Goal: Information Seeking & Learning: Learn about a topic

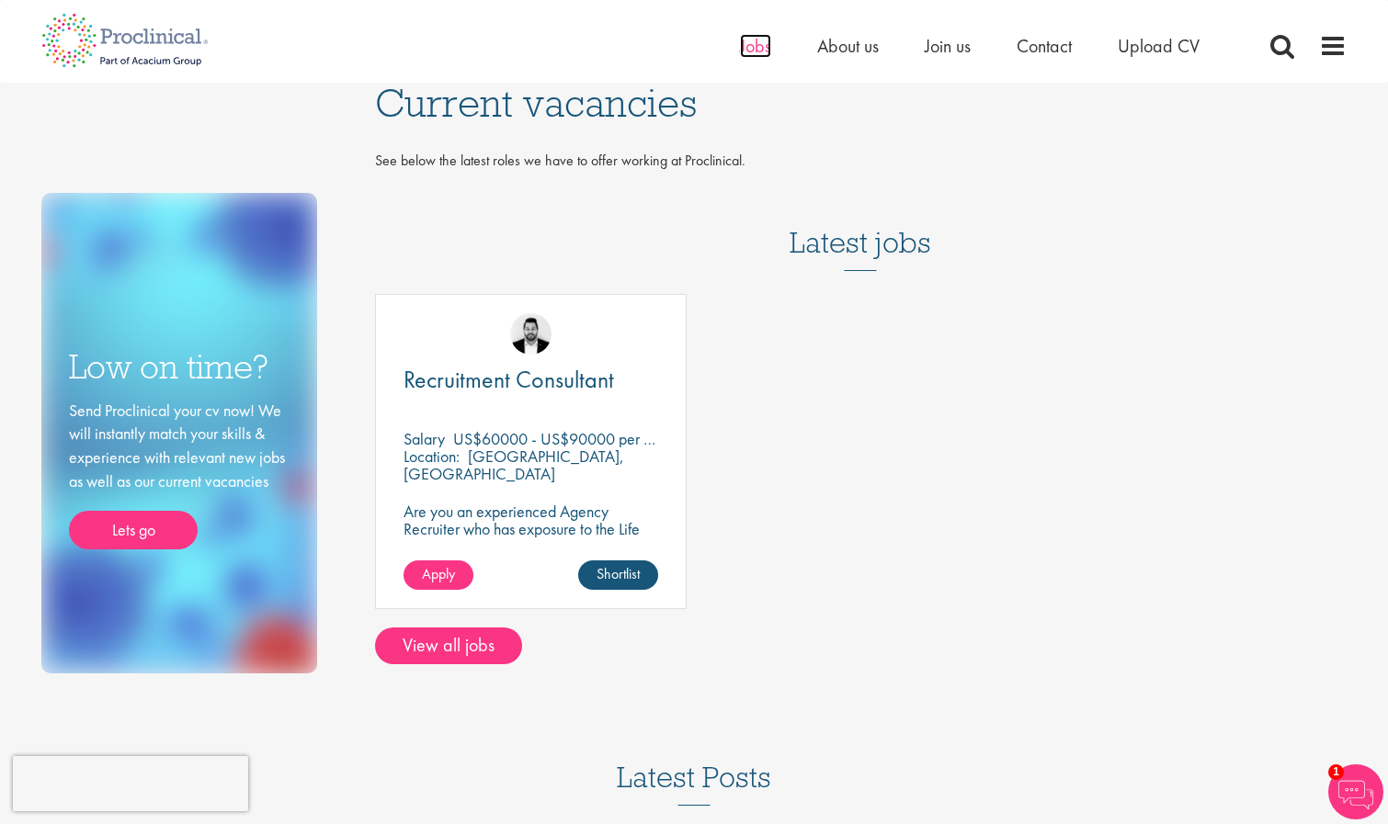
click at [751, 53] on span "Jobs" at bounding box center [755, 46] width 31 height 24
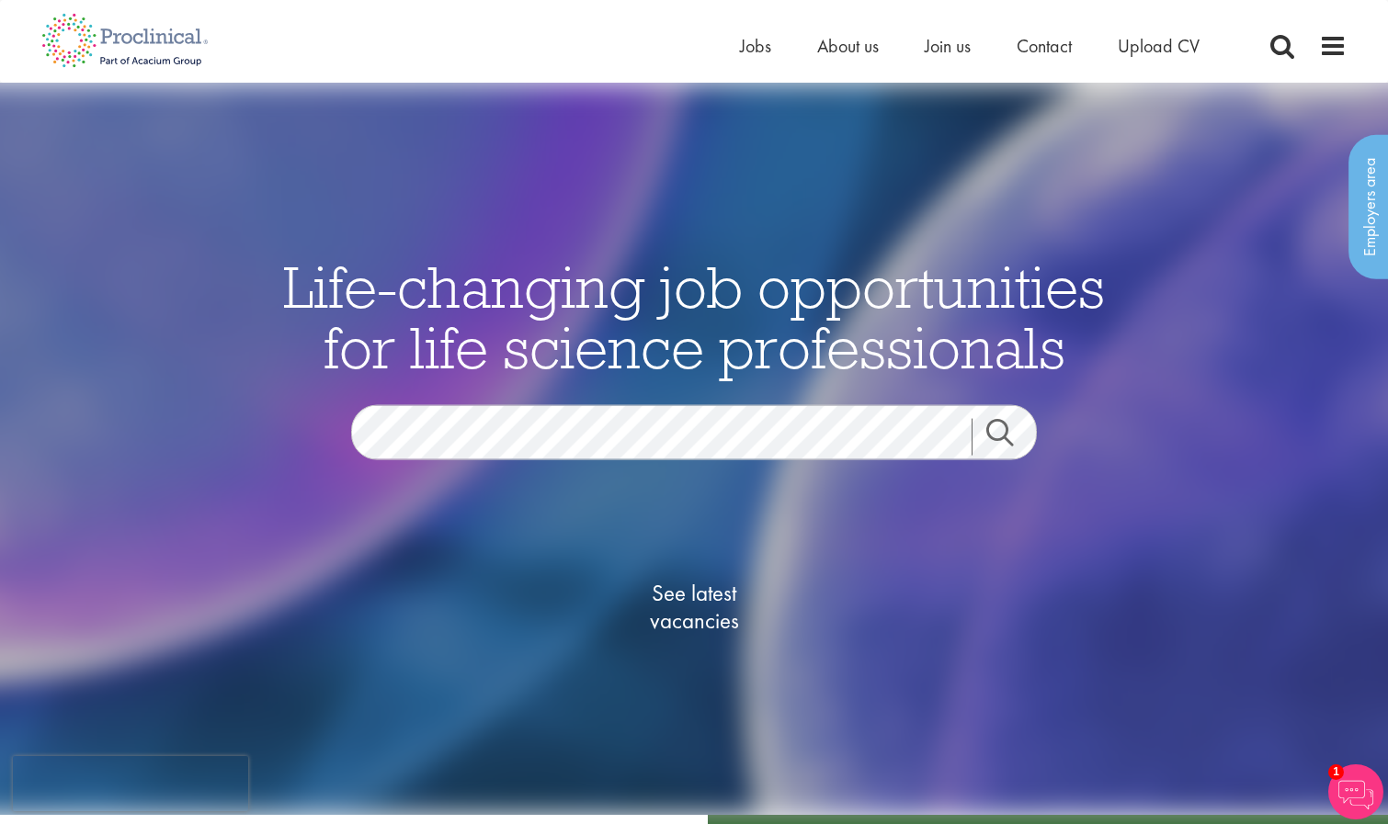
click at [688, 598] on span "See latest vacancies" at bounding box center [694, 607] width 184 height 55
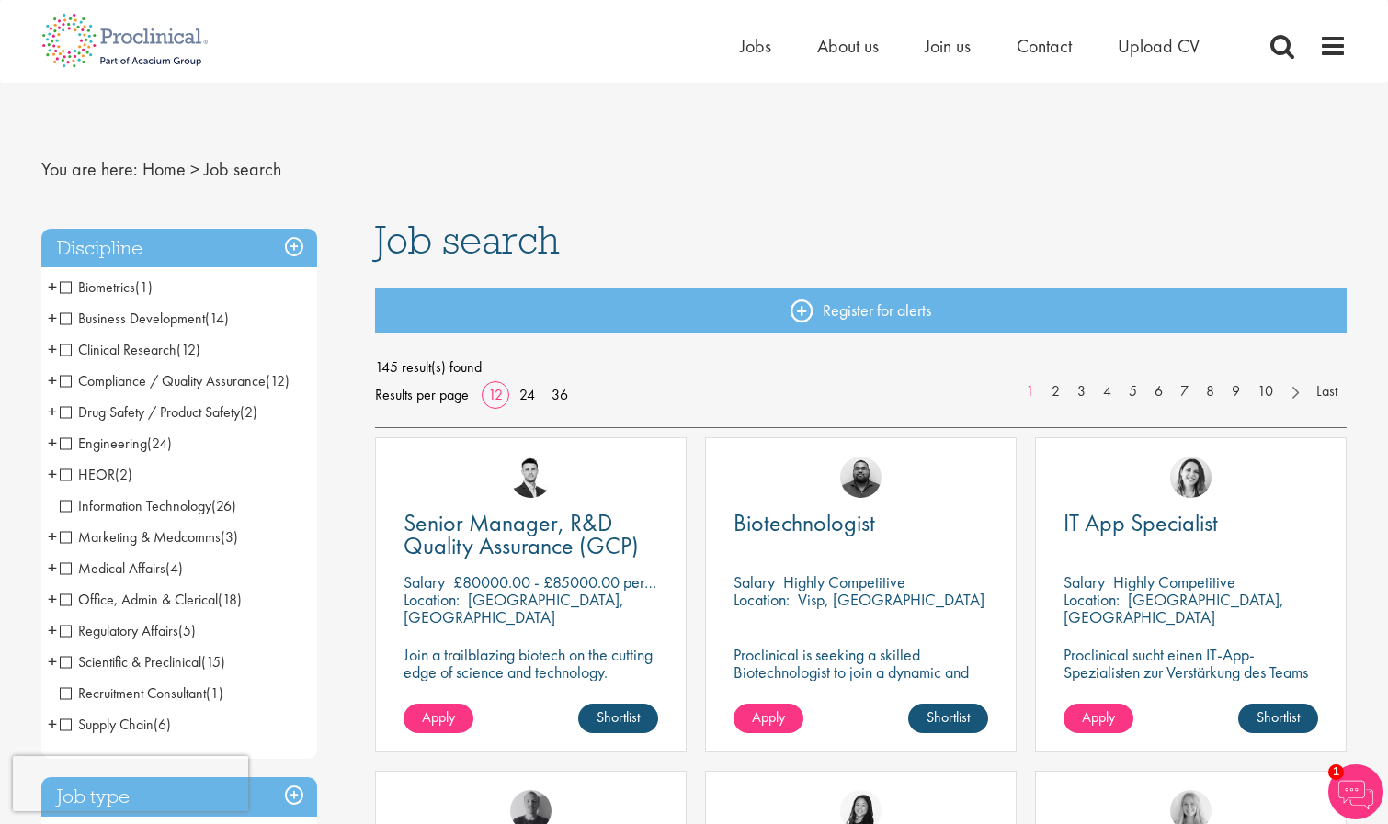
click at [53, 472] on span "+" at bounding box center [52, 474] width 9 height 28
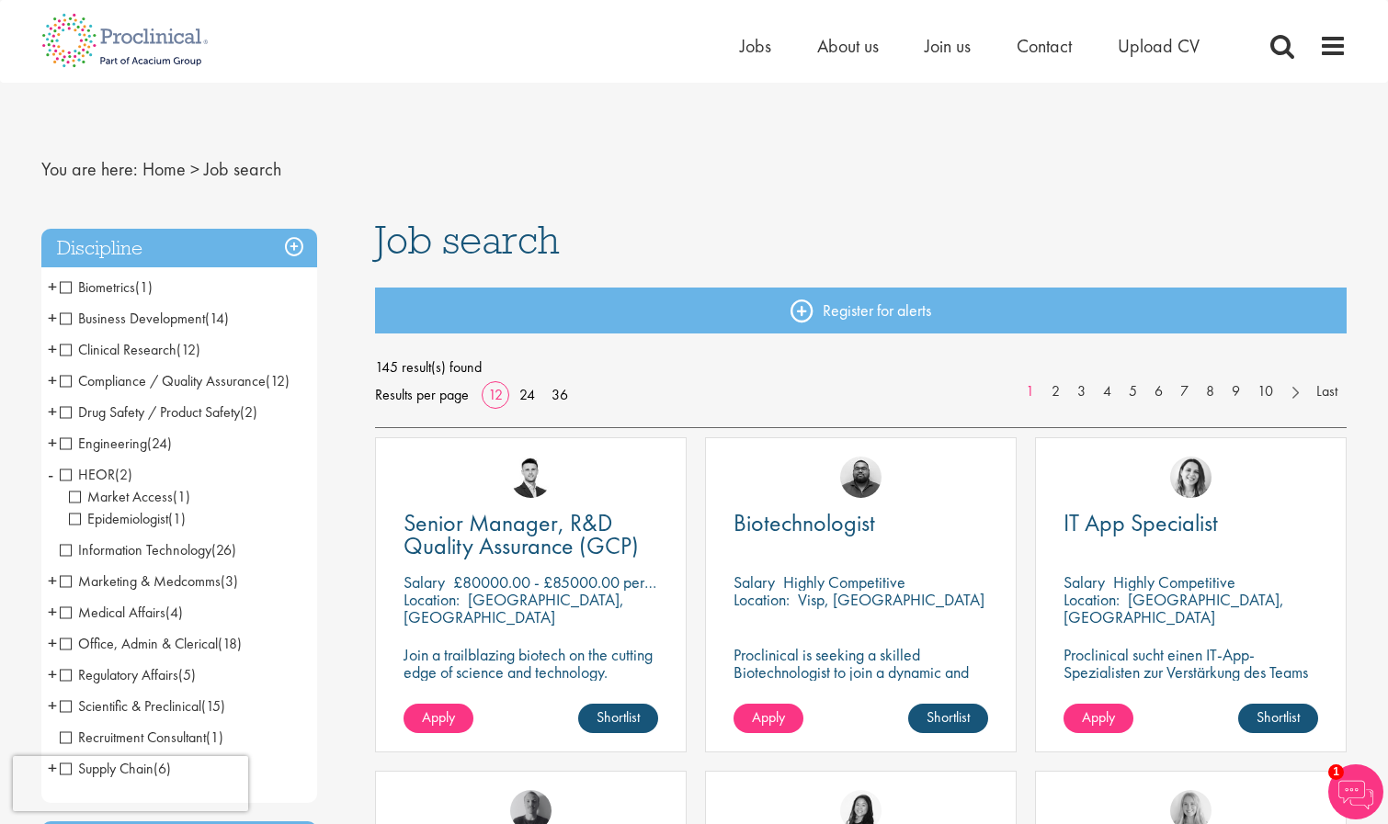
click at [53, 472] on span "-" at bounding box center [51, 474] width 6 height 28
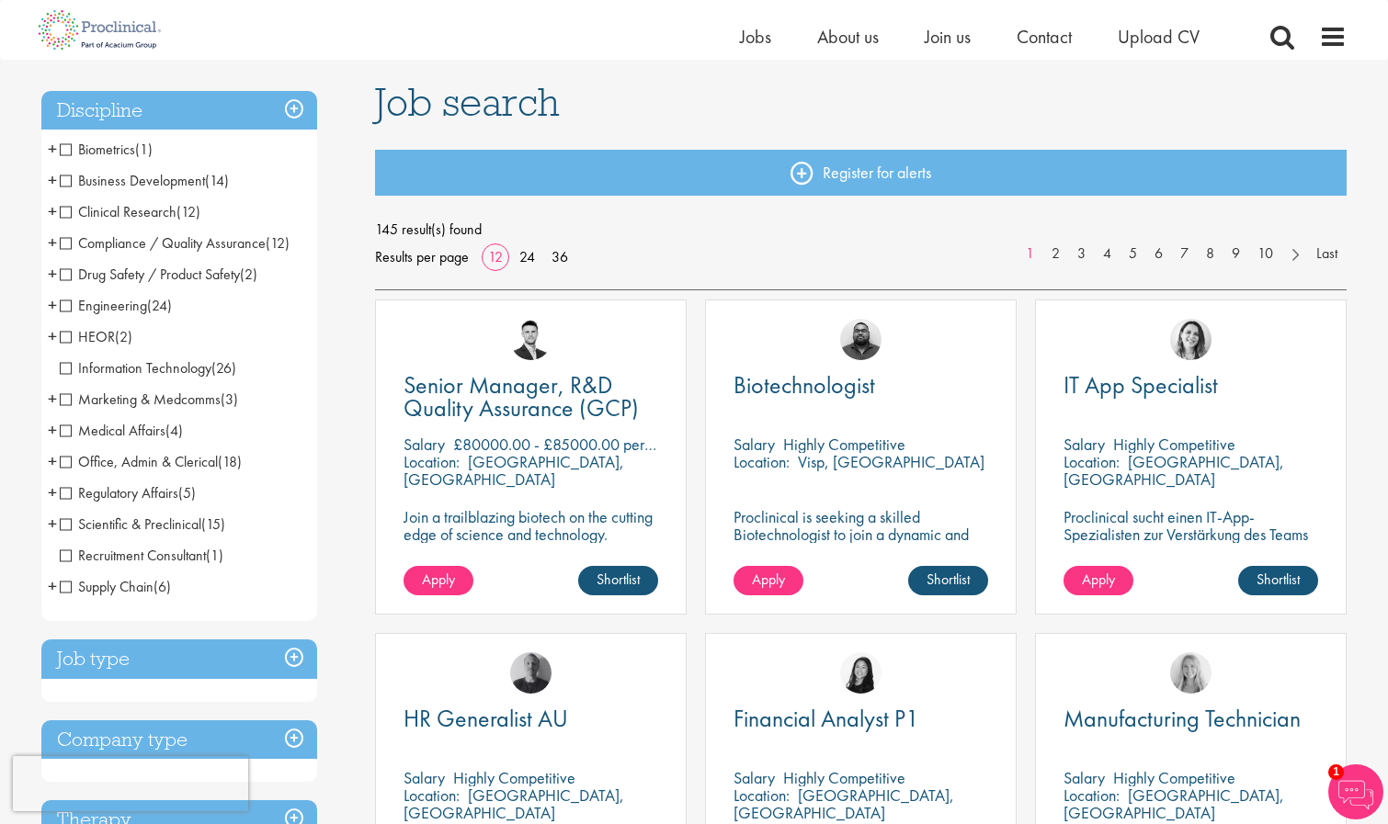
scroll to position [117, 0]
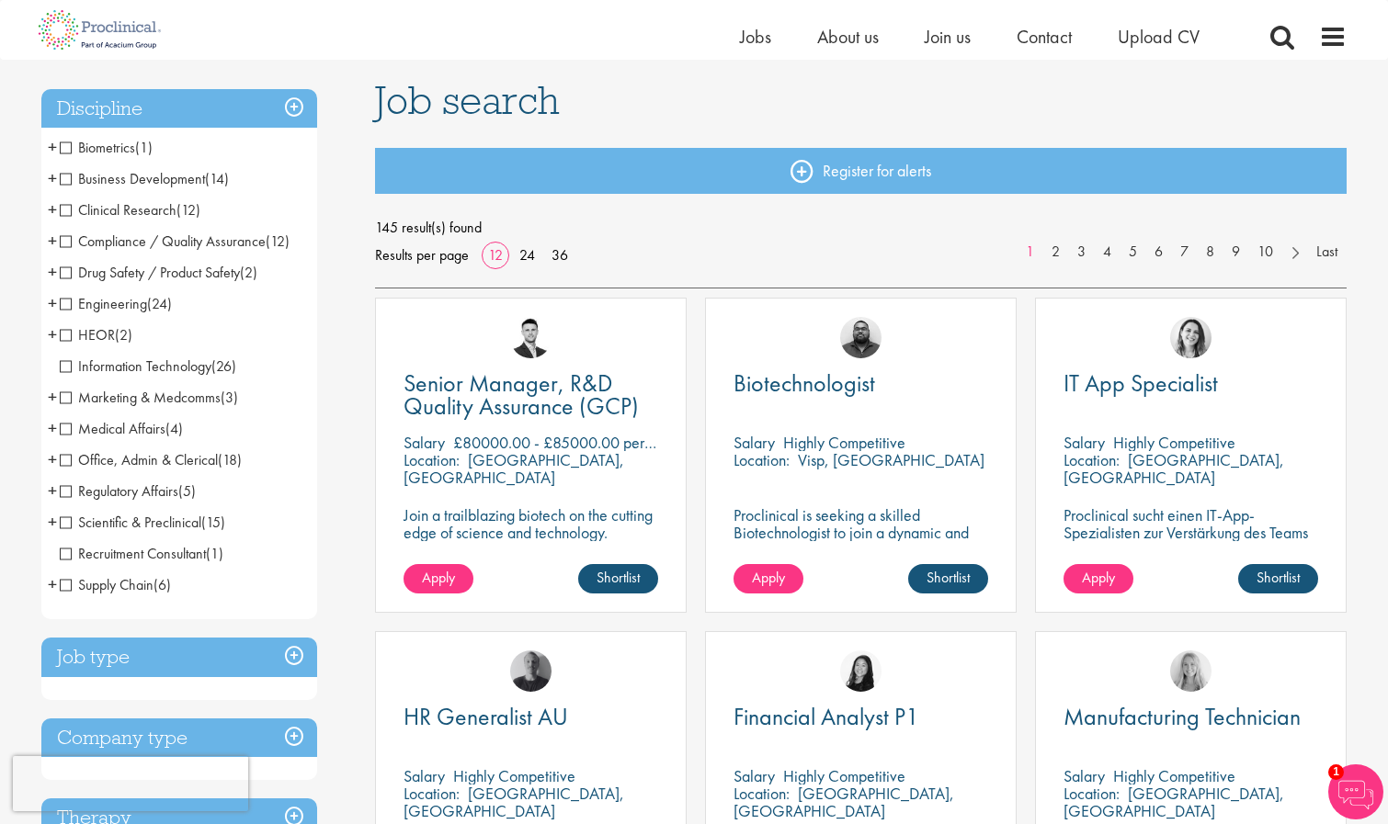
click at [54, 460] on span "+" at bounding box center [52, 460] width 9 height 28
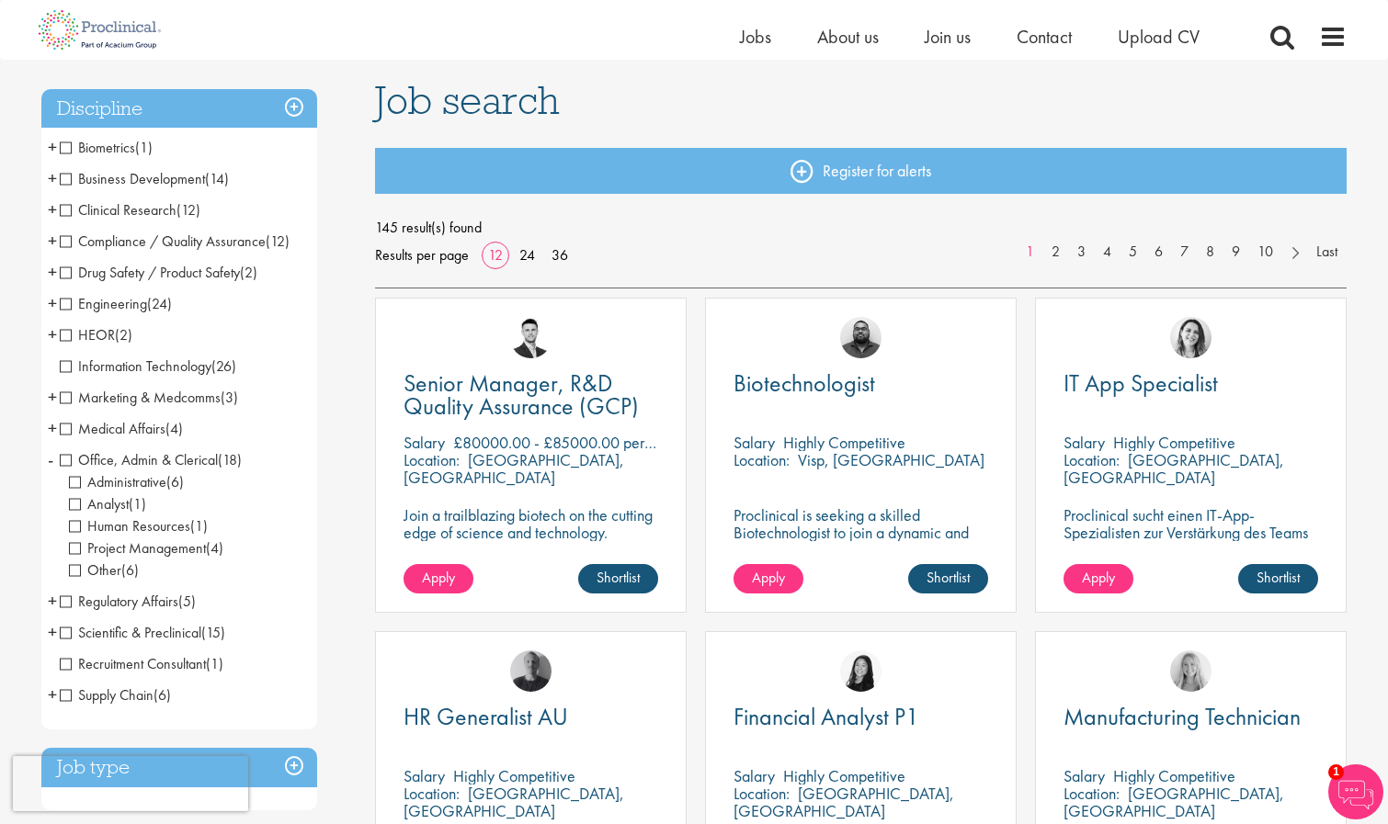
click at [54, 599] on span "+" at bounding box center [52, 601] width 9 height 28
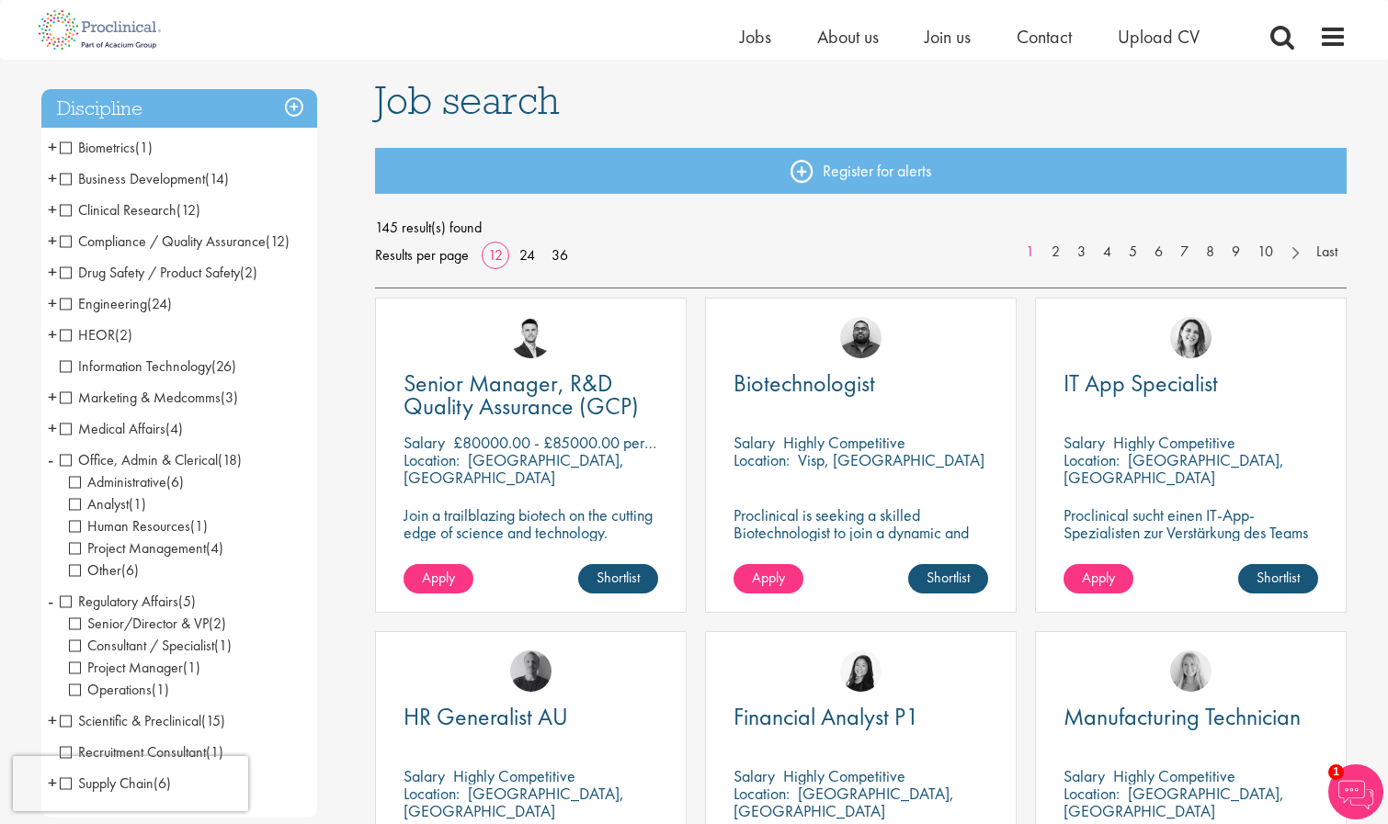
click at [76, 528] on span "Human Resources" at bounding box center [129, 526] width 121 height 19
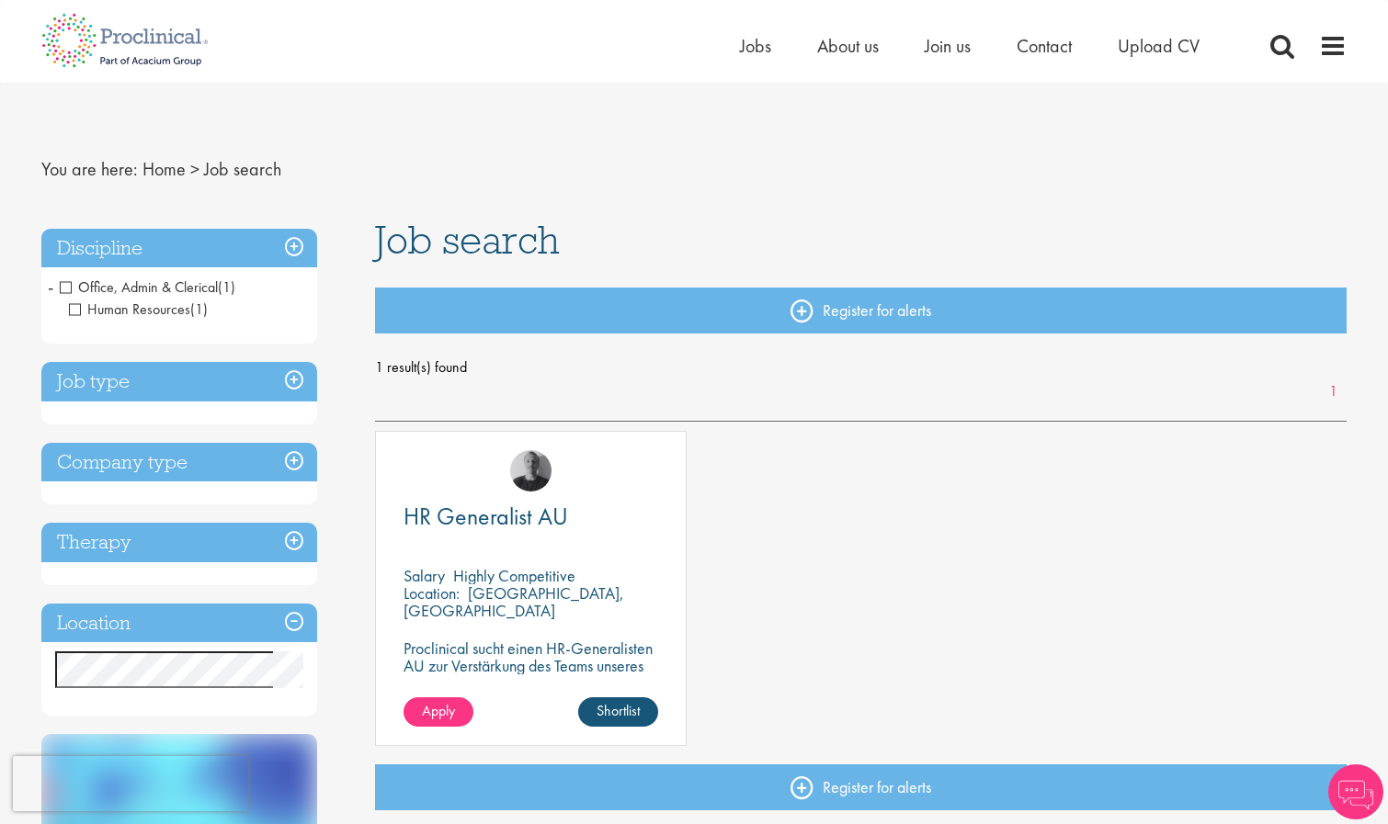
click at [80, 306] on span "Human Resources" at bounding box center [129, 309] width 121 height 19
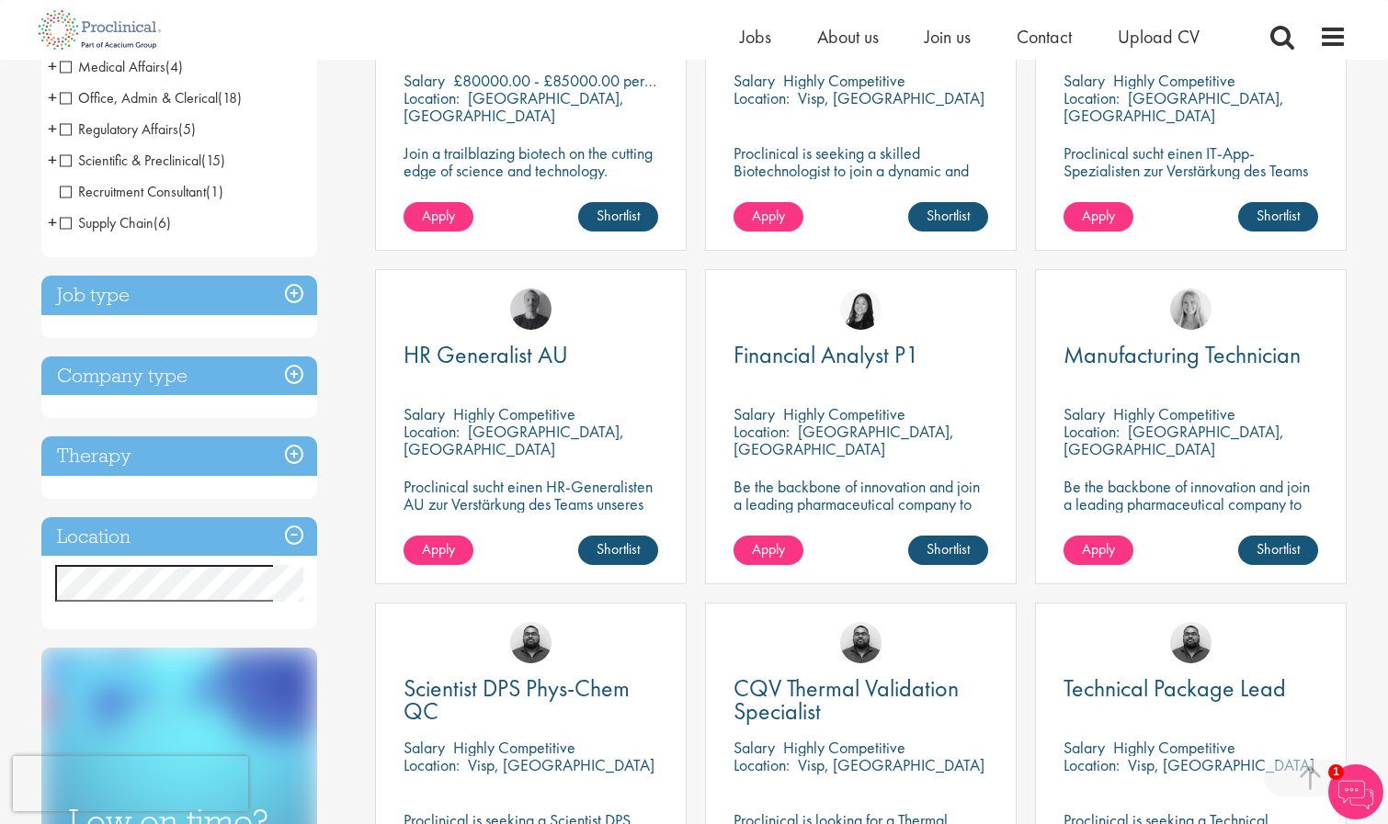
scroll to position [519, 0]
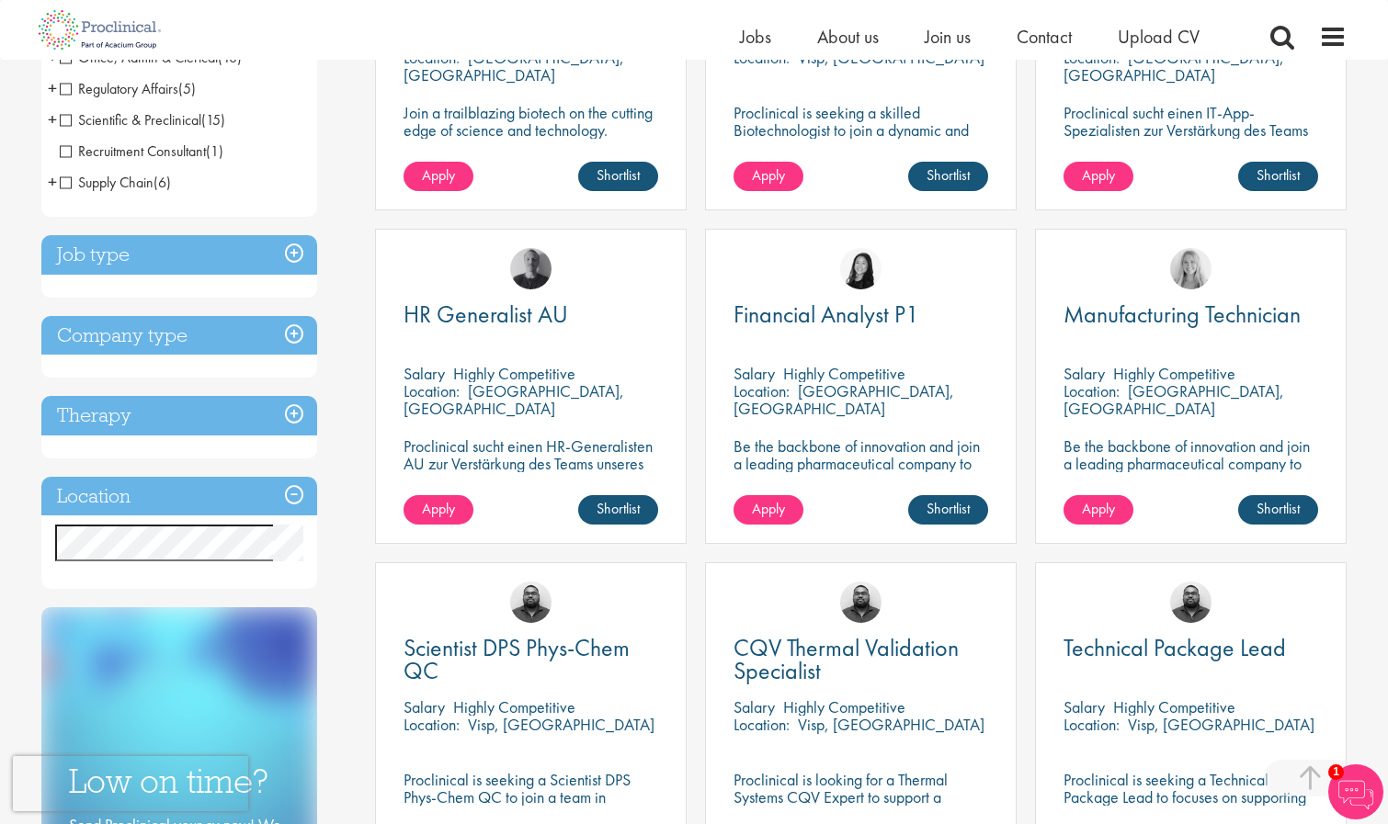
click at [106, 256] on h3 "Job type" at bounding box center [179, 255] width 276 height 40
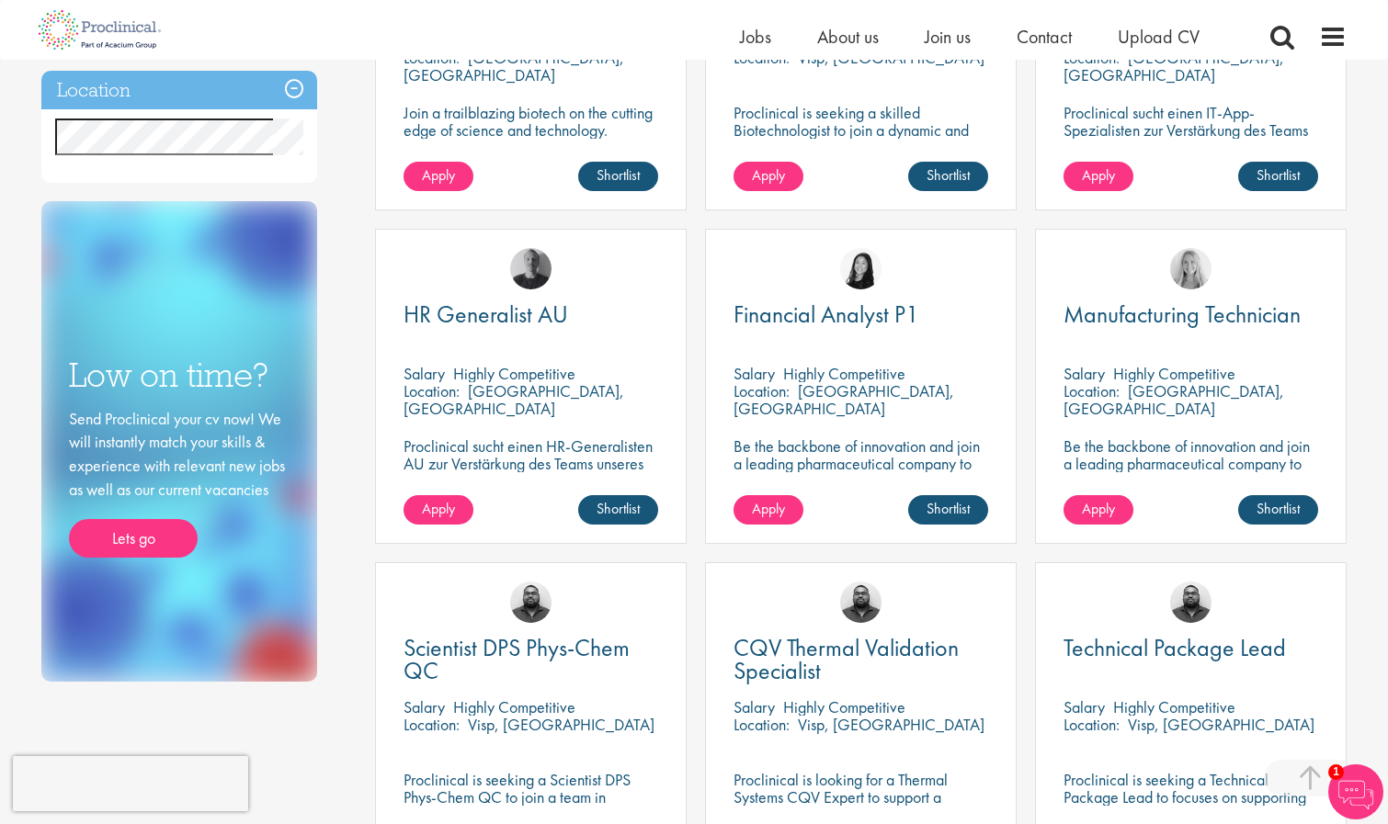
click at [103, 94] on h3 "Location" at bounding box center [179, 91] width 276 height 40
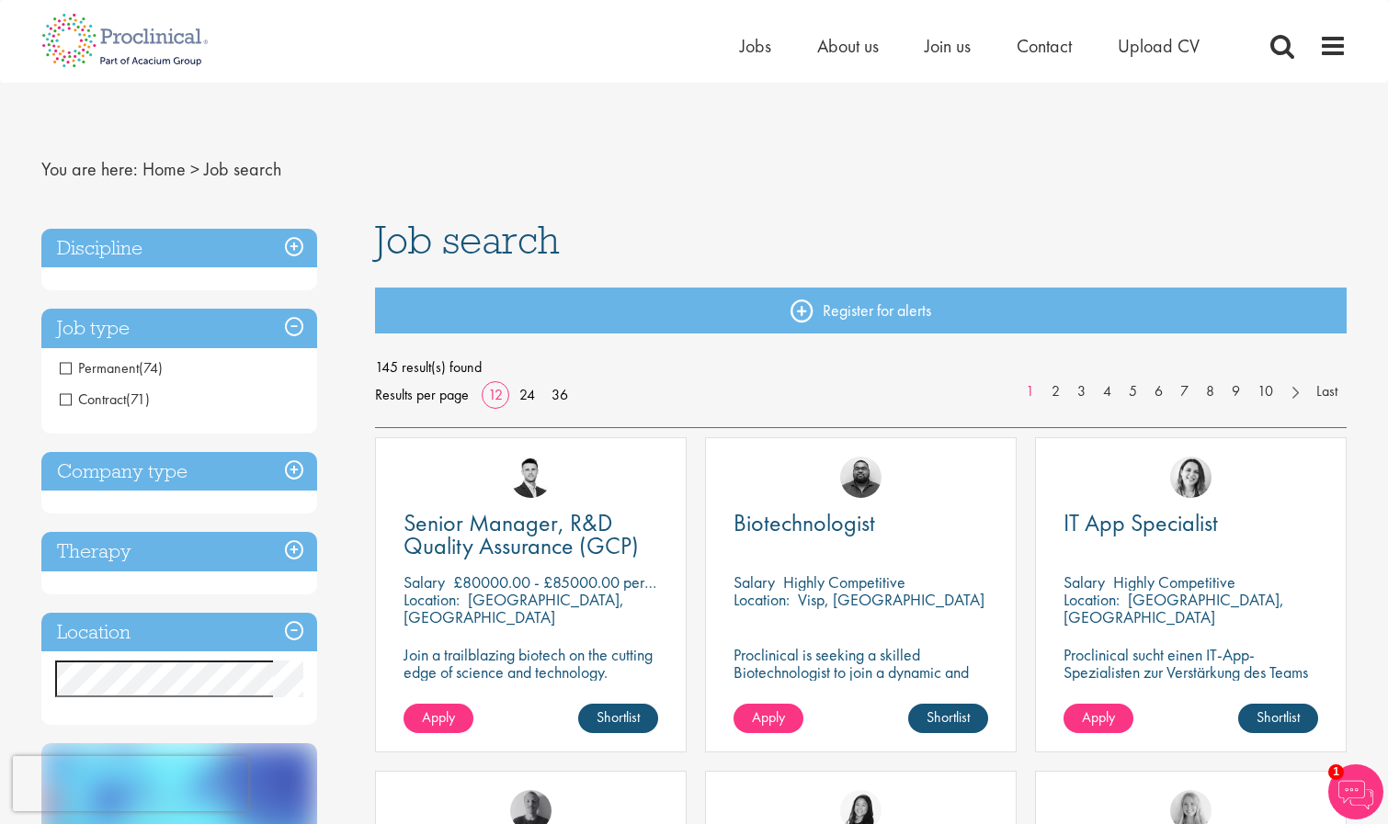
scroll to position [0, 0]
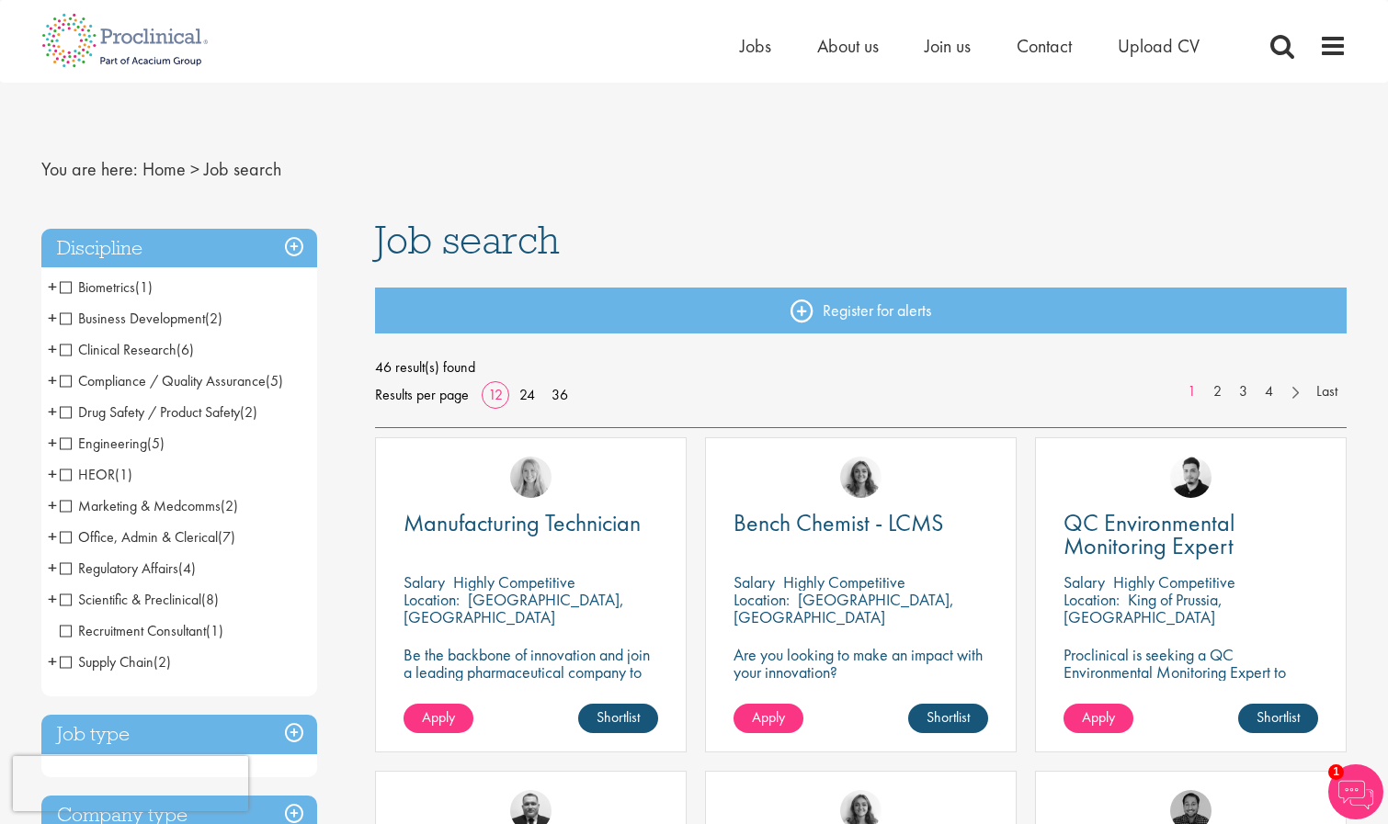
scroll to position [1, 0]
click at [62, 539] on span "Office, Admin & Clerical" at bounding box center [139, 536] width 158 height 19
